Goal: Task Accomplishment & Management: Manage account settings

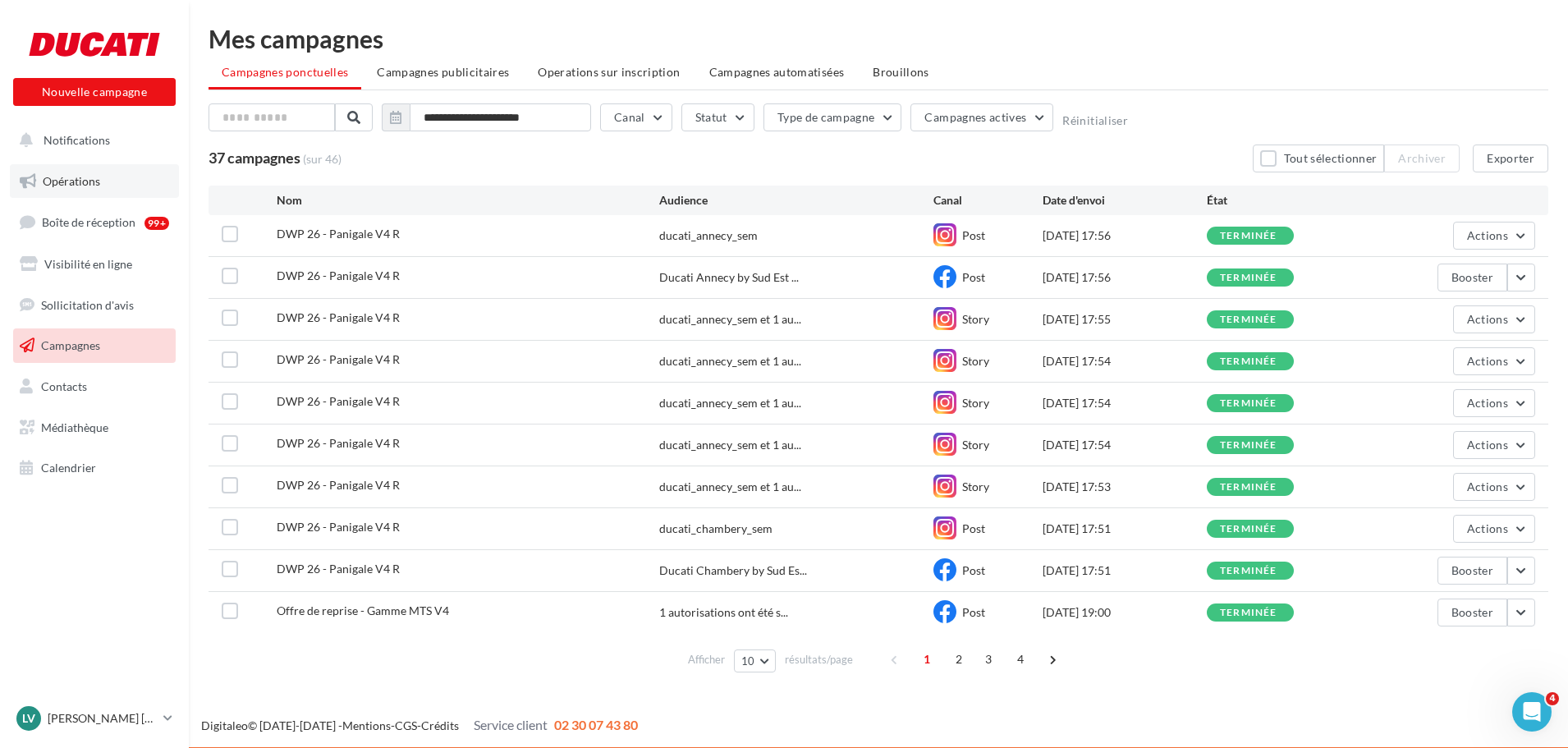
click at [80, 185] on span "Opérations" at bounding box center [71, 180] width 58 height 14
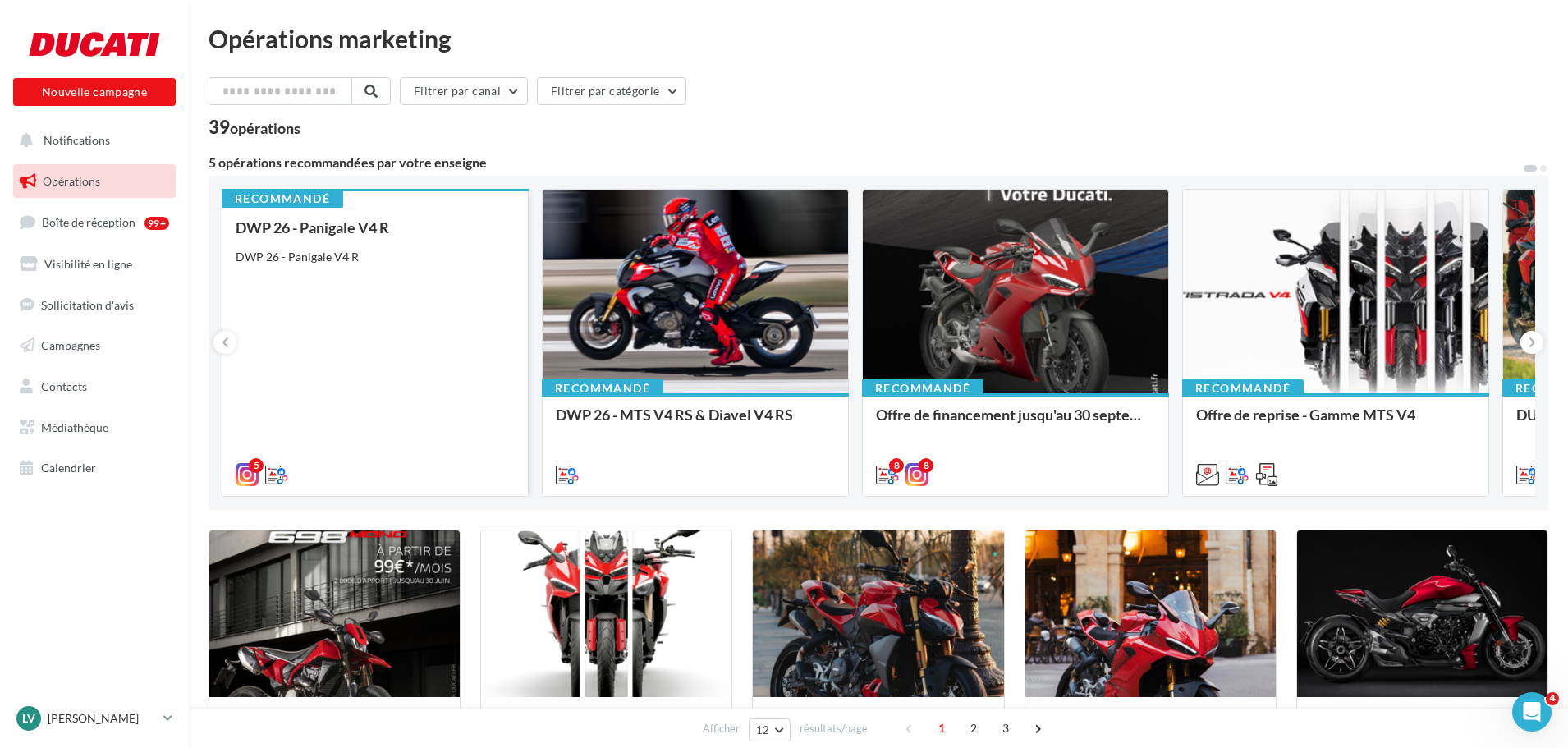
click at [345, 324] on div "DWP 26 - Panigale V4 R DWP 26 - Panigale V4 R" at bounding box center [375, 350] width 279 height 262
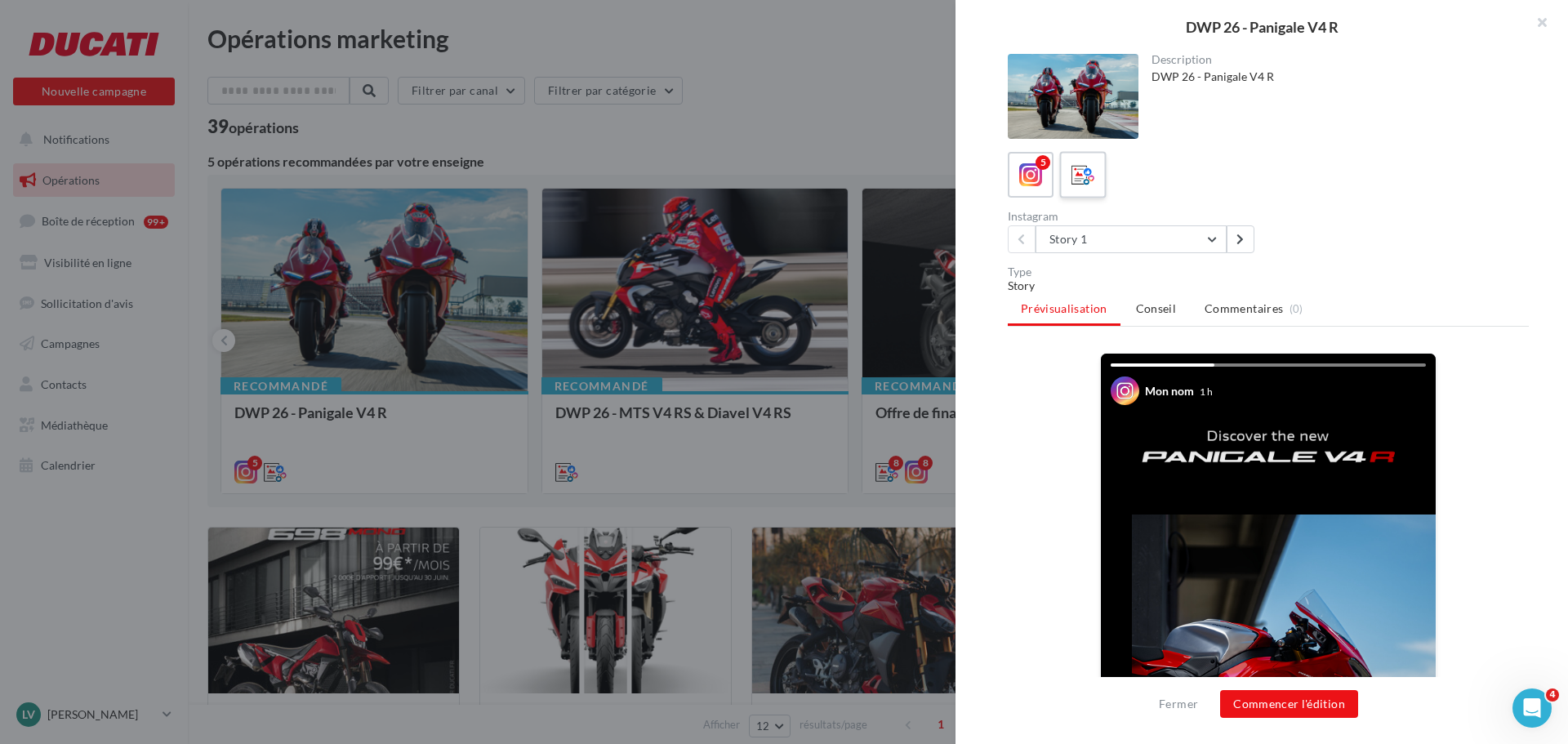
click at [1096, 179] on div at bounding box center [1083, 176] width 30 height 30
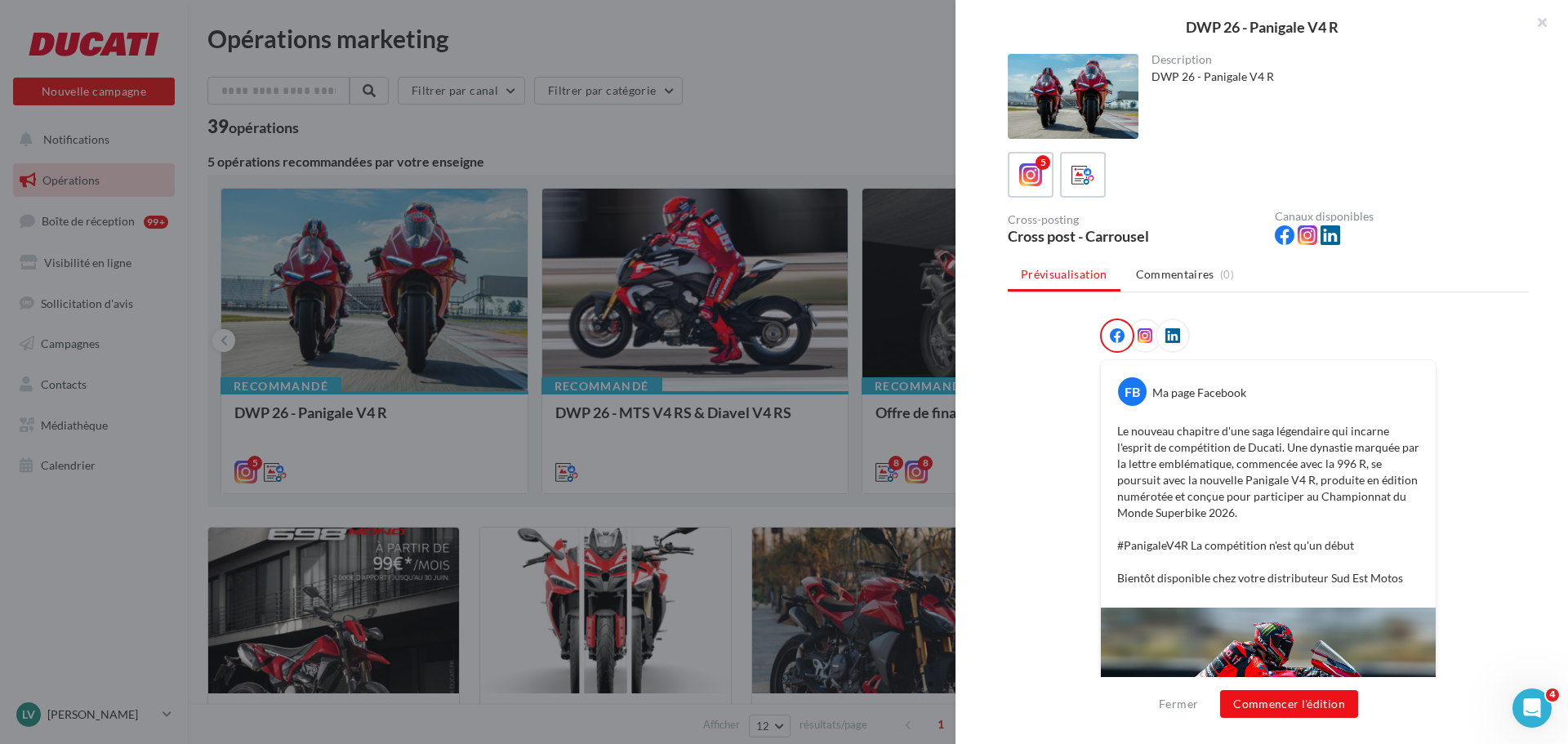
click at [819, 126] on div at bounding box center [784, 372] width 1568 height 744
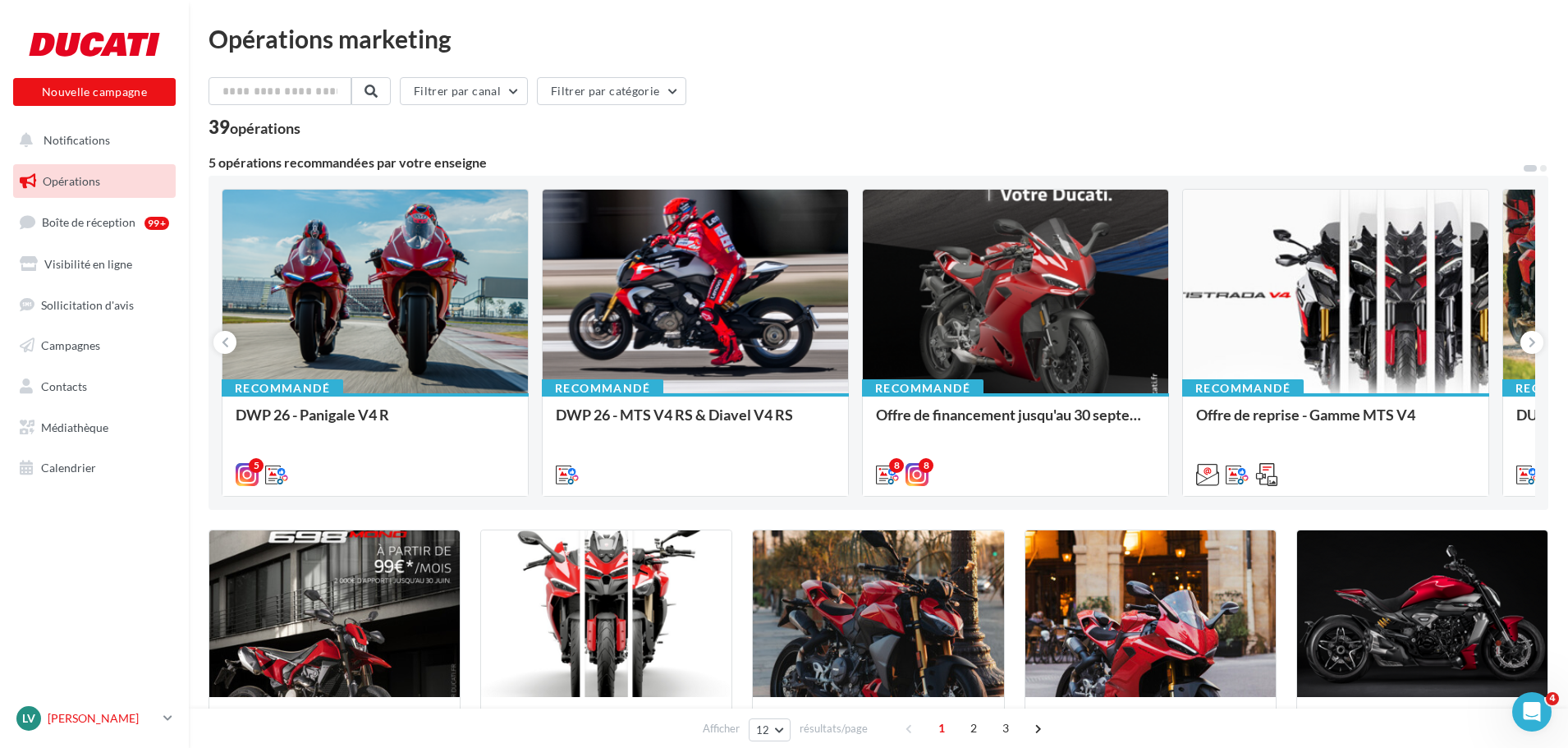
click at [136, 717] on p "[PERSON_NAME]" at bounding box center [102, 718] width 109 height 16
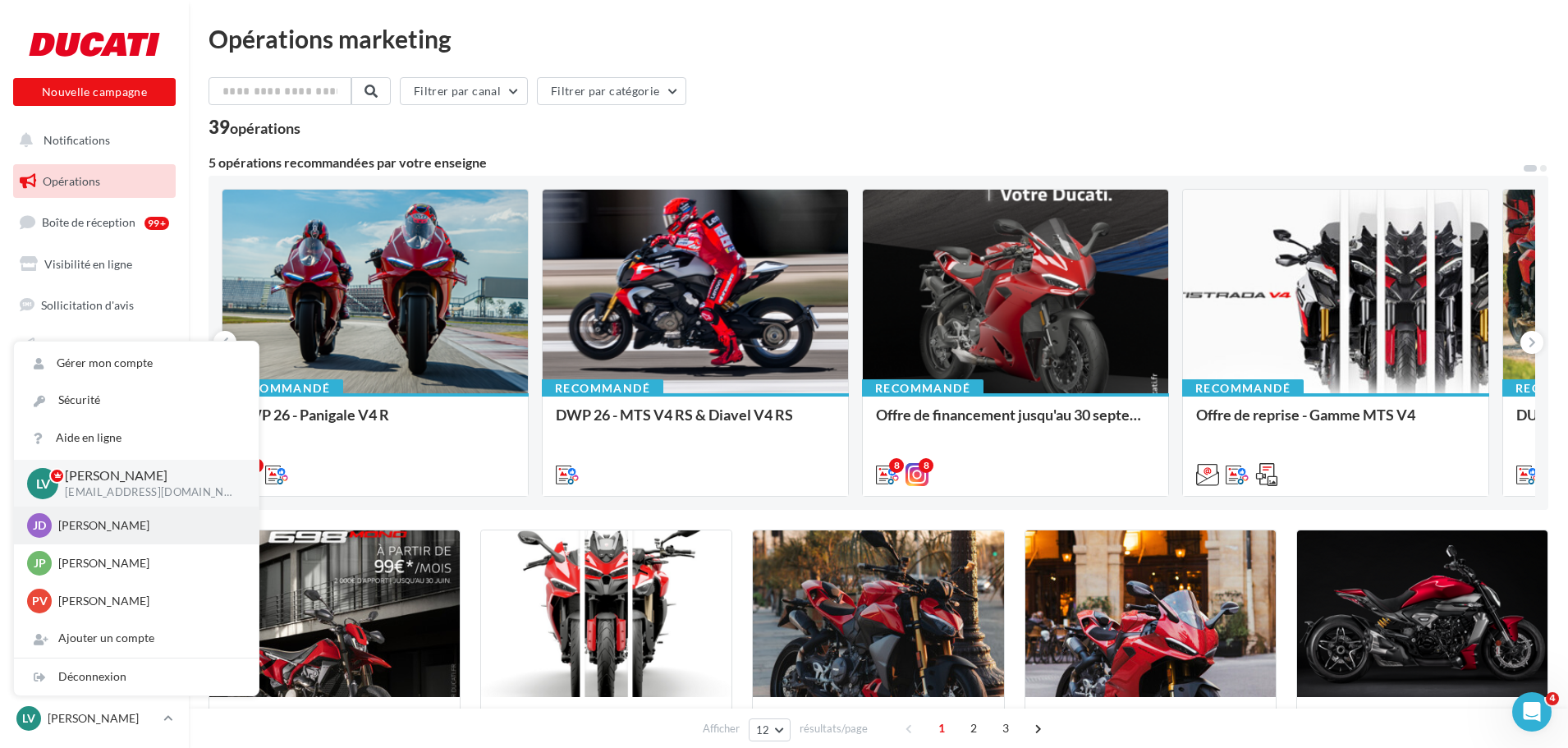
click at [121, 530] on p "[PERSON_NAME]" at bounding box center [149, 525] width 180 height 16
